Goal: Task Accomplishment & Management: Use online tool/utility

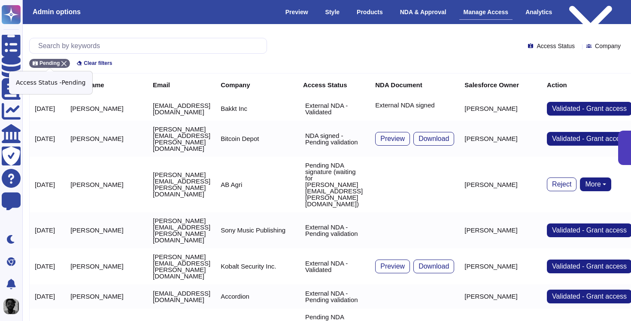
drag, startPoint x: 66, startPoint y: 64, endPoint x: 85, endPoint y: 49, distance: 24.5
click at [66, 64] on icon at bounding box center [63, 63] width 5 height 5
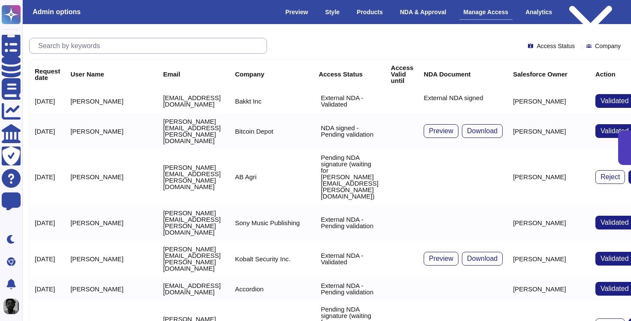
click at [85, 49] on input "text" at bounding box center [150, 45] width 233 height 15
paste input "[PERSON_NAME][EMAIL_ADDRESS][DOMAIN_NAME]"
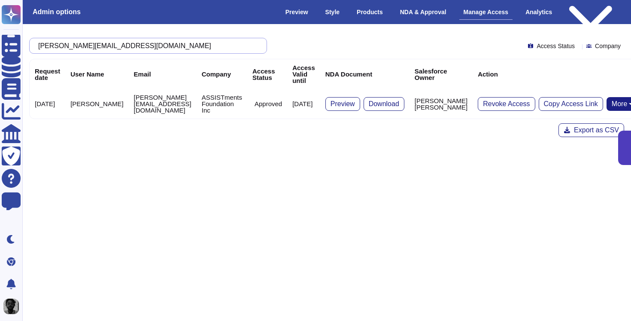
type input "[PERSON_NAME][EMAIL_ADDRESS][DOMAIN_NAME]"
